Goal: Task Accomplishment & Management: Use online tool/utility

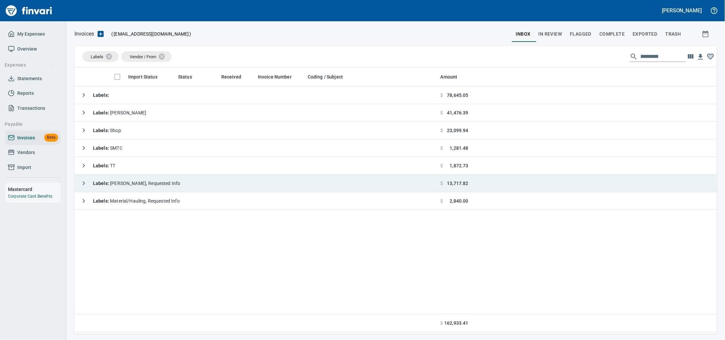
scroll to position [260, 630]
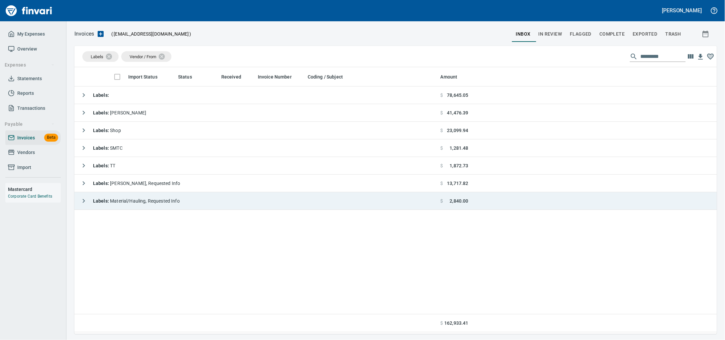
click at [180, 207] on div "Labels : Material/Hauling, Requested Info" at bounding box center [128, 200] width 103 height 13
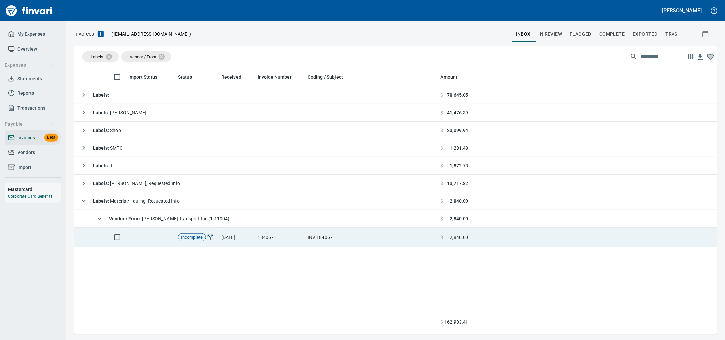
click at [225, 235] on td "[DATE]" at bounding box center [237, 237] width 37 height 20
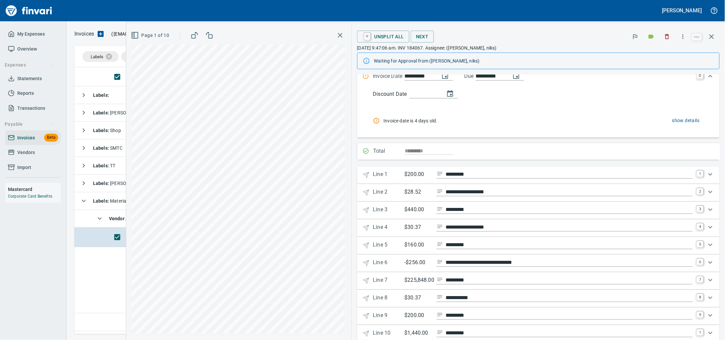
scroll to position [183, 0]
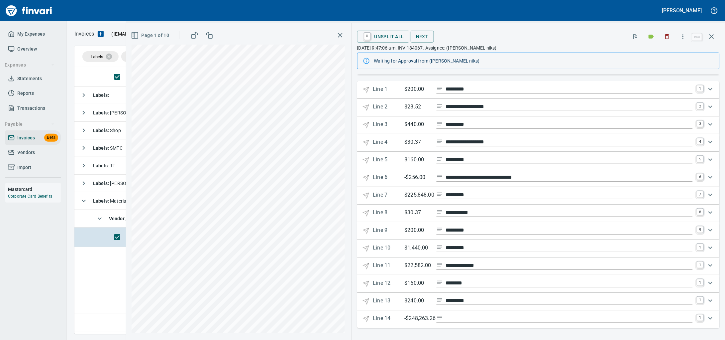
click at [381, 41] on span "U Unsplit All" at bounding box center [383, 36] width 42 height 11
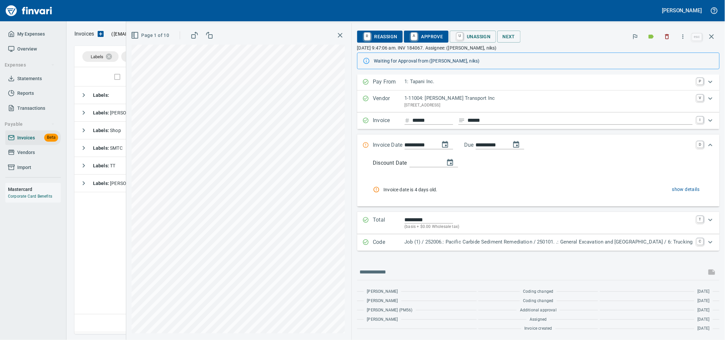
scroll to position [23, 0]
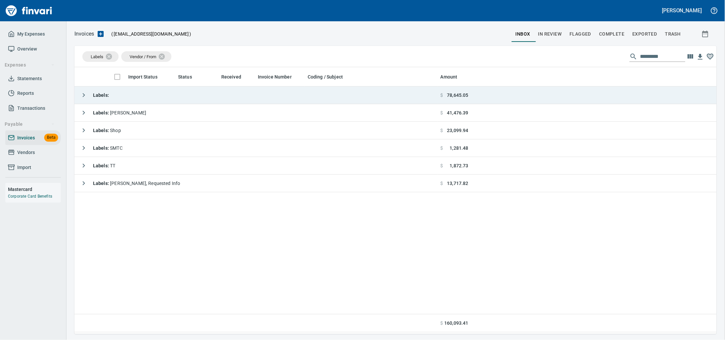
click at [217, 101] on td "Labels :" at bounding box center [255, 95] width 363 height 18
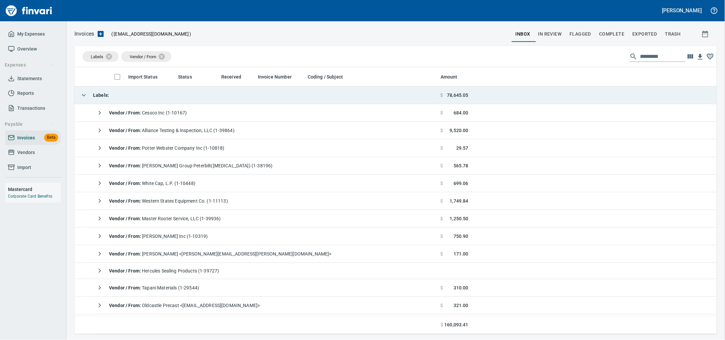
click at [217, 101] on td "Labels :" at bounding box center [255, 95] width 363 height 18
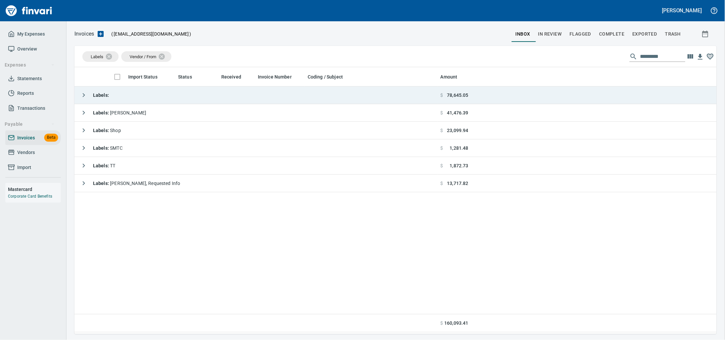
click at [184, 98] on td "Labels :" at bounding box center [255, 95] width 363 height 18
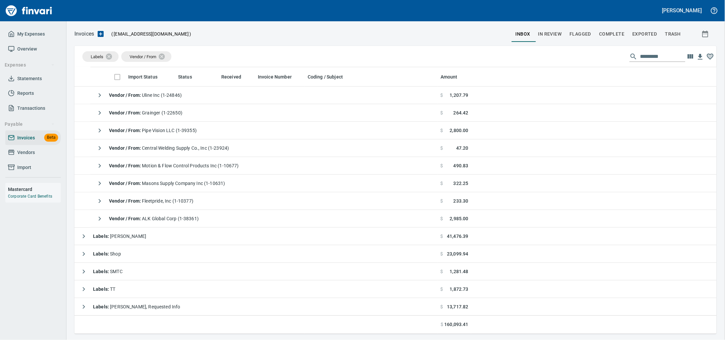
scroll to position [460, 0]
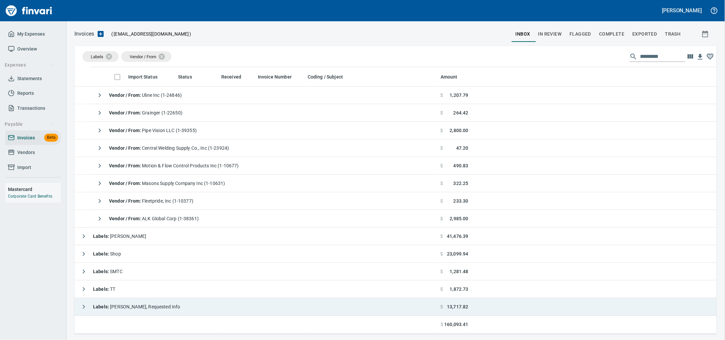
drag, startPoint x: 177, startPoint y: 306, endPoint x: 187, endPoint y: 300, distance: 11.1
click at [177, 305] on td "Labels : Heidi, Requested Info" at bounding box center [255, 307] width 363 height 18
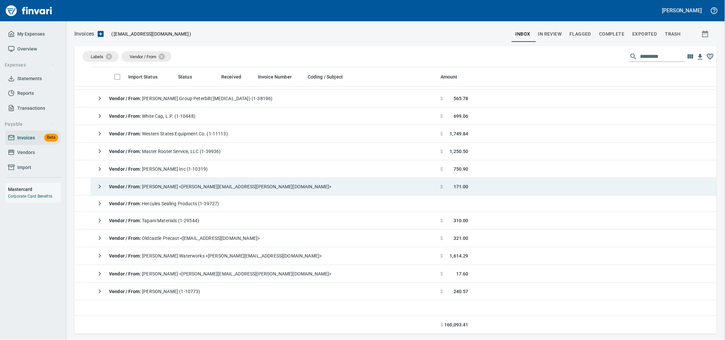
scroll to position [0, 0]
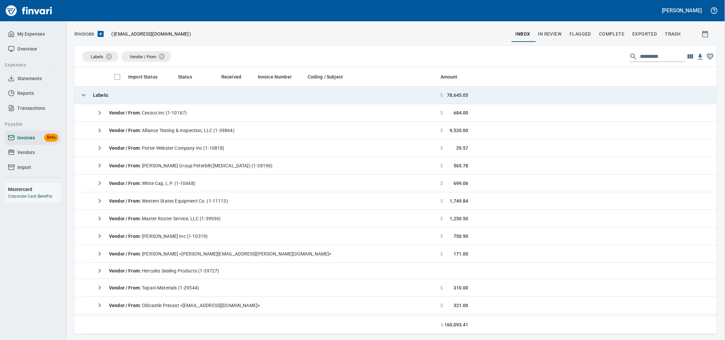
click at [145, 96] on td "Labels :" at bounding box center [255, 95] width 363 height 18
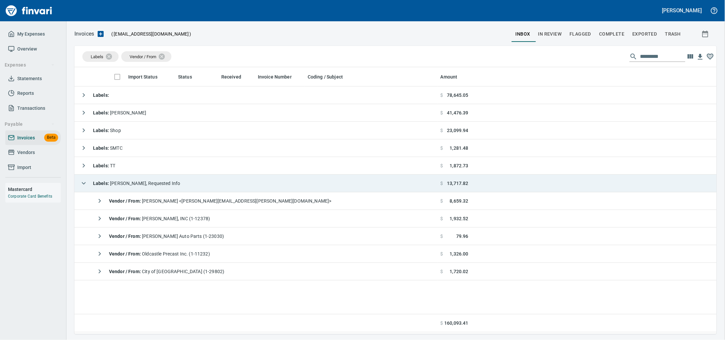
click at [155, 178] on div "Labels : Heidi, Requested Info" at bounding box center [128, 182] width 103 height 13
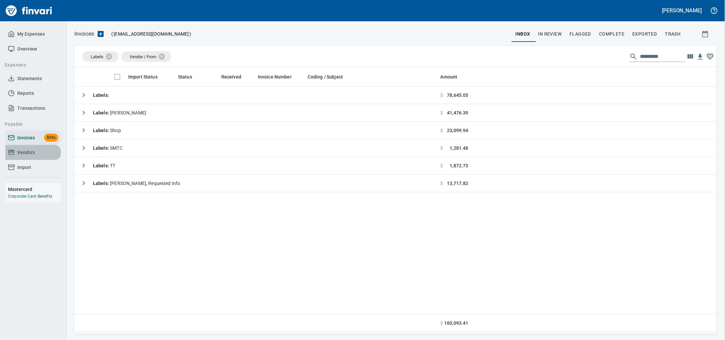
click at [32, 156] on span "Vendors" at bounding box center [26, 152] width 18 height 8
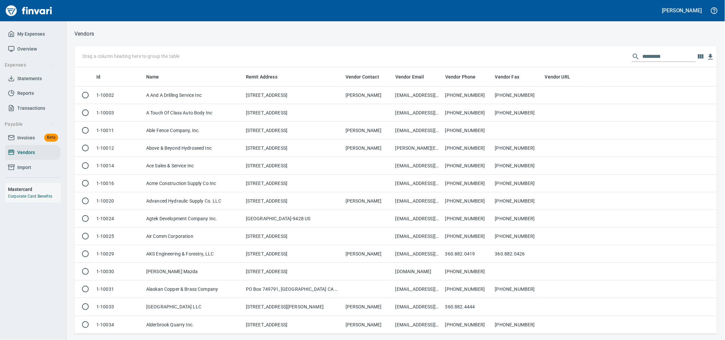
scroll to position [260, 630]
click at [642, 54] on input "text" at bounding box center [668, 56] width 53 height 11
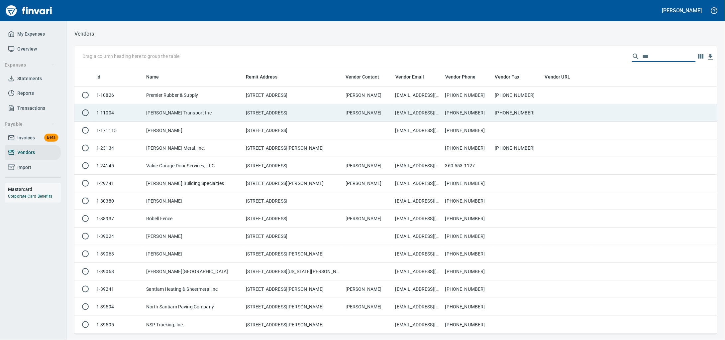
type input "***"
click at [200, 111] on td "[PERSON_NAME] Transport Inc" at bounding box center [194, 113] width 100 height 18
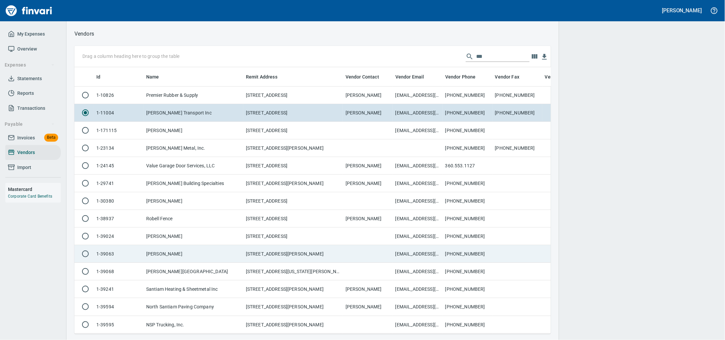
scroll to position [254, 464]
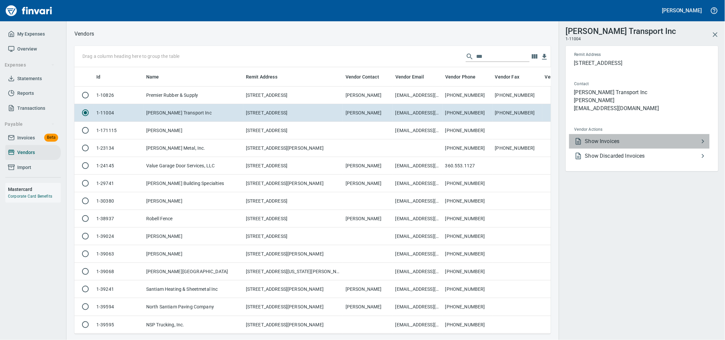
click at [629, 145] on span "Show Invoices" at bounding box center [642, 141] width 114 height 8
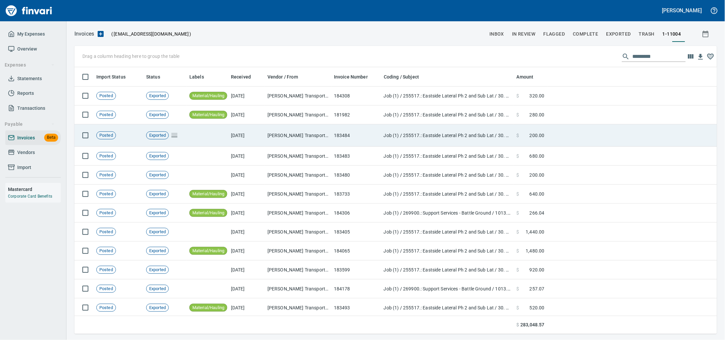
scroll to position [260, 630]
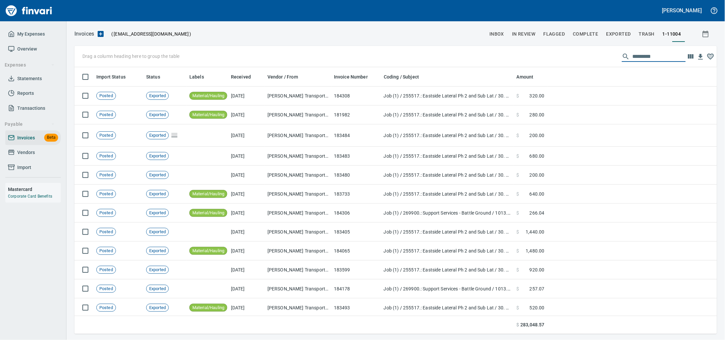
click at [632, 57] on input "text" at bounding box center [658, 56] width 53 height 11
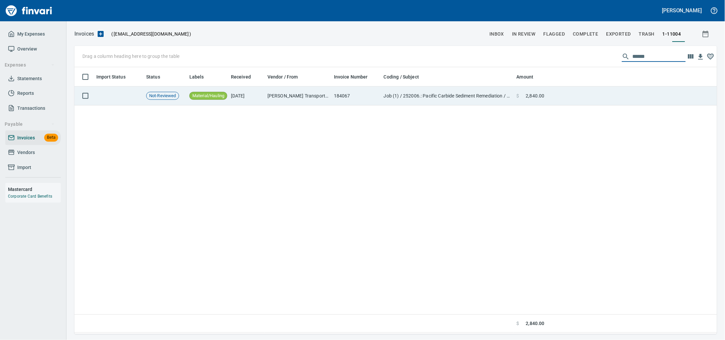
type input "******"
click at [354, 96] on td "184067" at bounding box center [356, 95] width 50 height 19
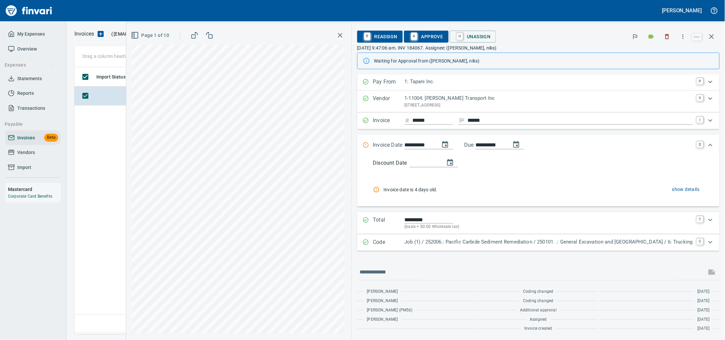
scroll to position [23, 0]
click at [372, 38] on span "R Reassign" at bounding box center [379, 36] width 35 height 11
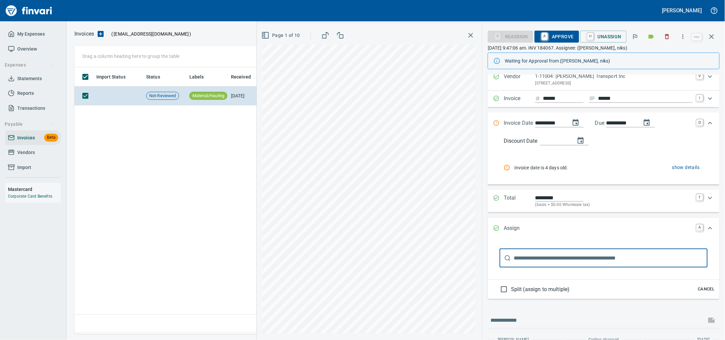
click at [514, 267] on input "text" at bounding box center [611, 257] width 194 height 19
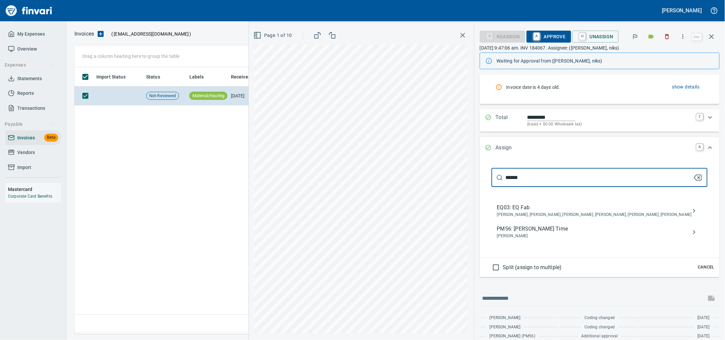
scroll to position [106, 0]
type input "******"
click at [518, 230] on span "PM56: [PERSON_NAME] Time" at bounding box center [594, 226] width 195 height 8
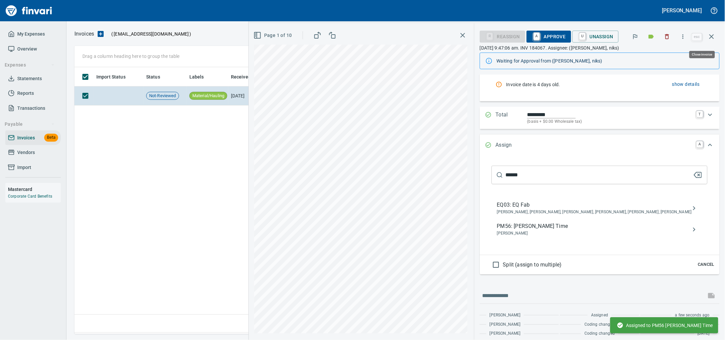
drag, startPoint x: 714, startPoint y: 34, endPoint x: 697, endPoint y: 33, distance: 17.0
click at [714, 33] on icon "button" at bounding box center [712, 37] width 8 height 8
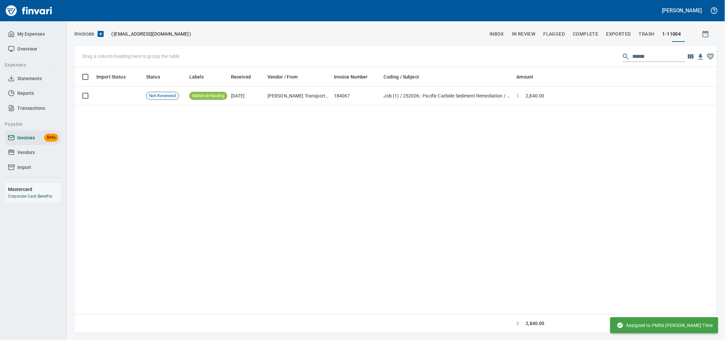
scroll to position [260, 630]
click at [18, 140] on span "Invoices" at bounding box center [26, 138] width 18 height 8
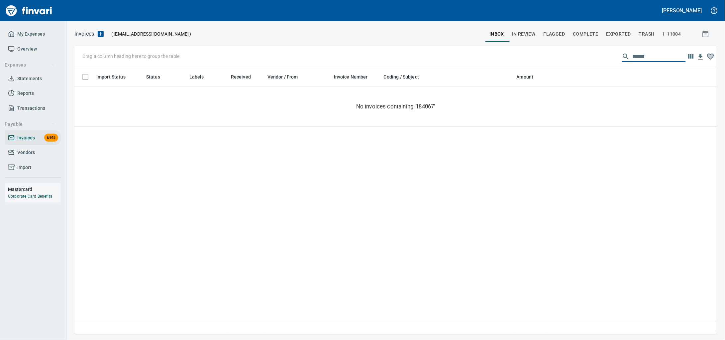
drag, startPoint x: 650, startPoint y: 58, endPoint x: 434, endPoint y: 59, distance: 216.6
click at [434, 59] on div "Drag a column heading here to group the table ******" at bounding box center [395, 56] width 642 height 21
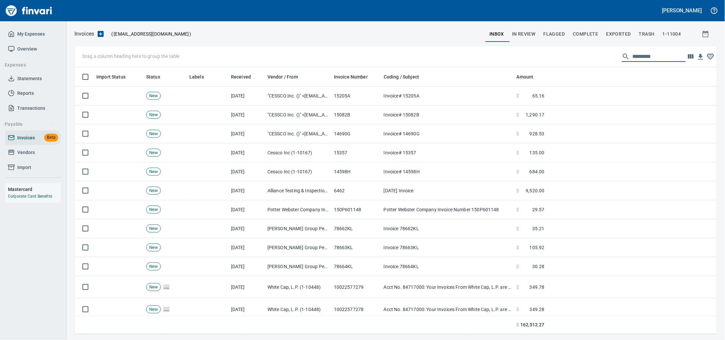
click at [34, 156] on span "Vendors" at bounding box center [26, 152] width 18 height 8
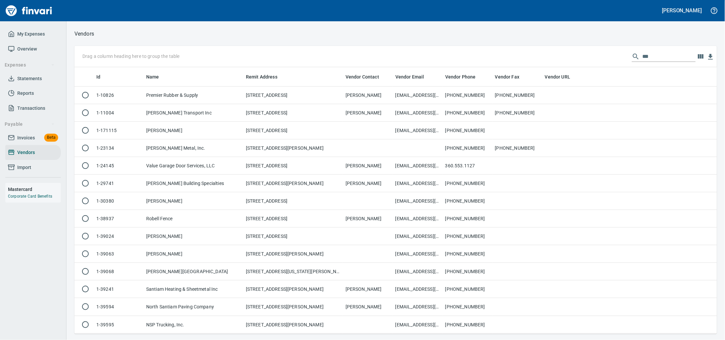
scroll to position [260, 630]
drag, startPoint x: 641, startPoint y: 57, endPoint x: 582, endPoint y: 57, distance: 59.1
click at [586, 57] on div "Drag a column heading here to group the table ***" at bounding box center [395, 56] width 642 height 21
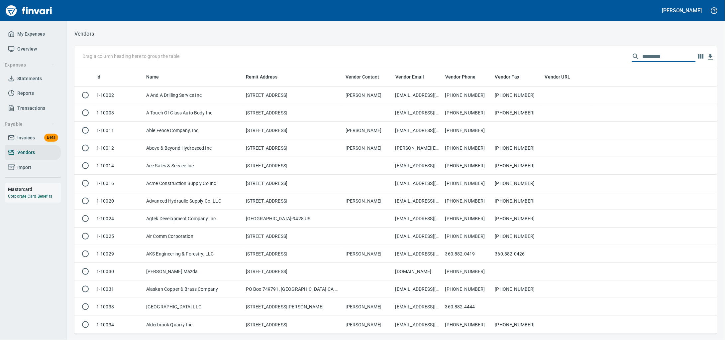
click at [16, 142] on span "Invoices Beta" at bounding box center [33, 138] width 50 height 8
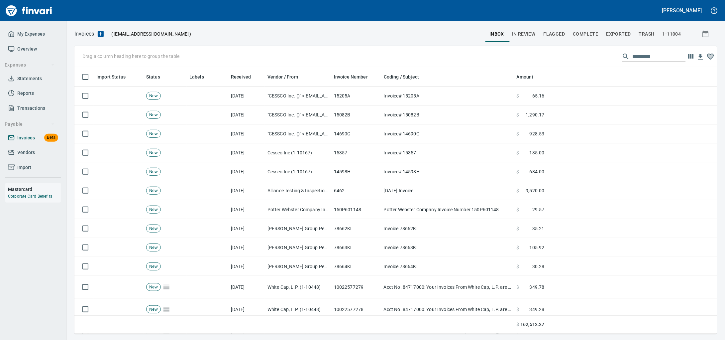
scroll to position [260, 630]
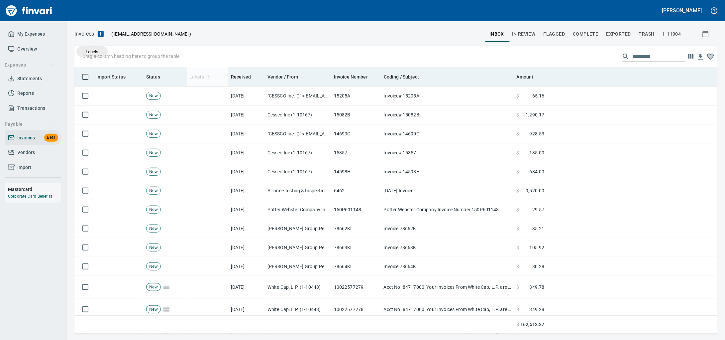
drag, startPoint x: 198, startPoint y: 74, endPoint x: 193, endPoint y: 74, distance: 4.7
click at [92, 51] on body "[PERSON_NAME] My Expenses Overview Expenses Statements Reports Transactions Pay…" at bounding box center [362, 170] width 725 height 340
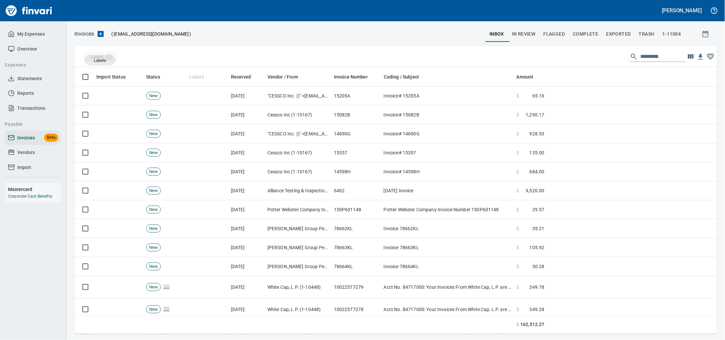
drag, startPoint x: 193, startPoint y: 74, endPoint x: 100, endPoint y: 60, distance: 94.4
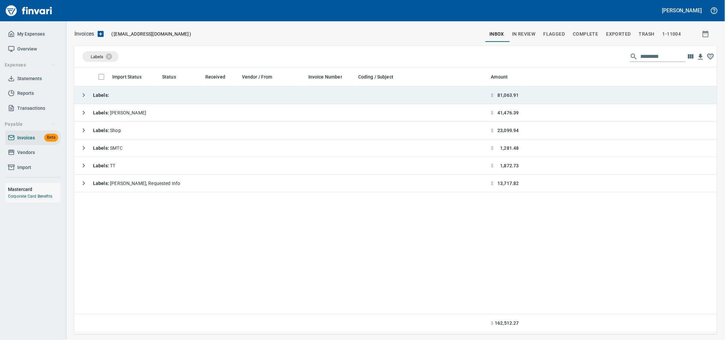
click at [163, 94] on td "Labels :" at bounding box center [281, 95] width 414 height 18
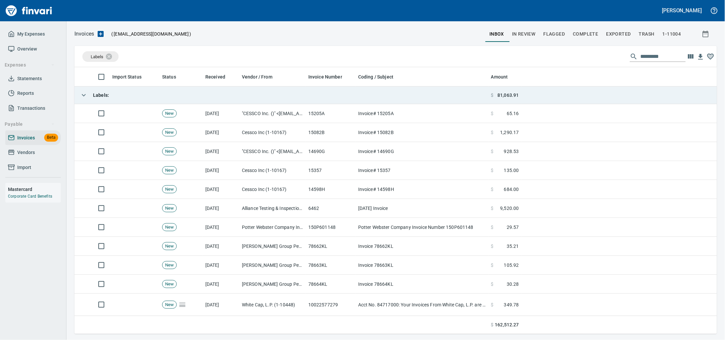
click at [163, 94] on td "Labels :" at bounding box center [281, 95] width 414 height 18
